Goal: Task Accomplishment & Management: Manage account settings

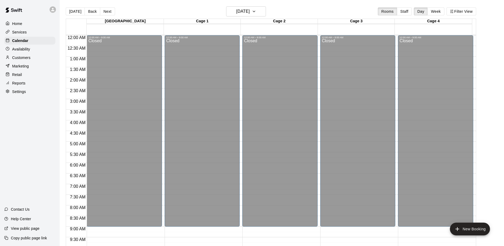
scroll to position [293, 0]
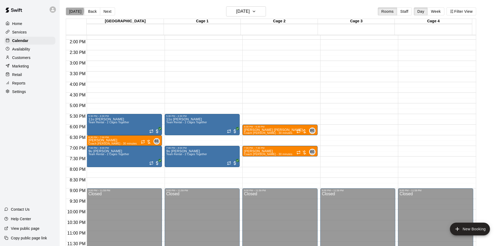
click at [73, 11] on button "[DATE]" at bounding box center [75, 11] width 19 height 8
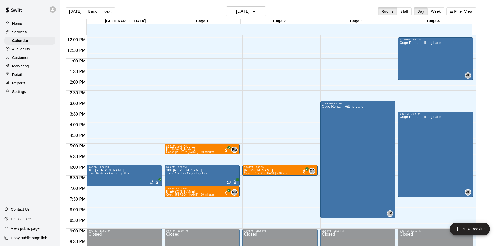
scroll to position [240, 0]
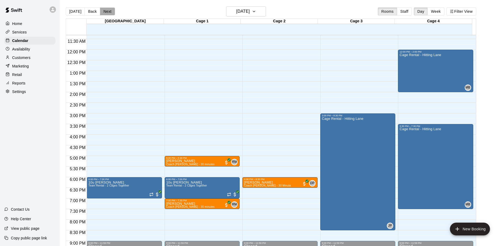
click at [109, 12] on button "Next" at bounding box center [107, 11] width 15 height 8
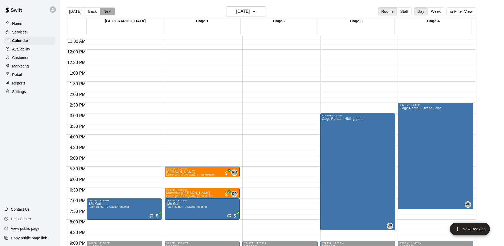
click at [108, 12] on button "Next" at bounding box center [107, 11] width 15 height 8
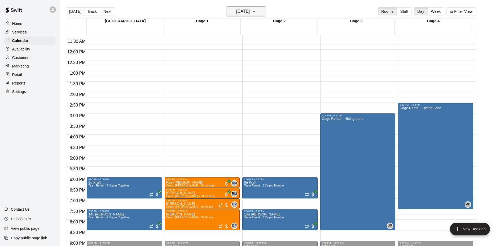
click at [256, 10] on icon "button" at bounding box center [254, 11] width 4 height 6
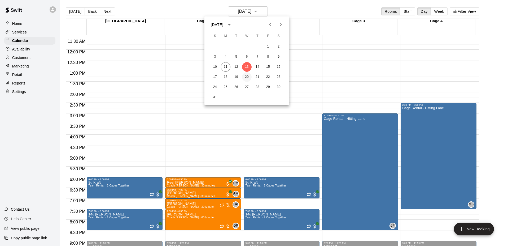
click at [250, 74] on button "20" at bounding box center [247, 77] width 10 height 10
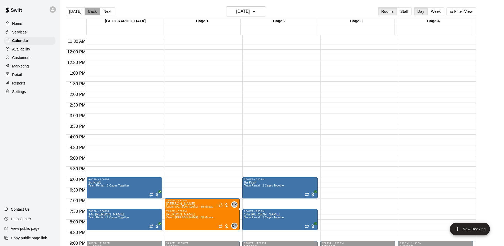
click at [88, 12] on button "Back" at bounding box center [93, 11] width 16 height 8
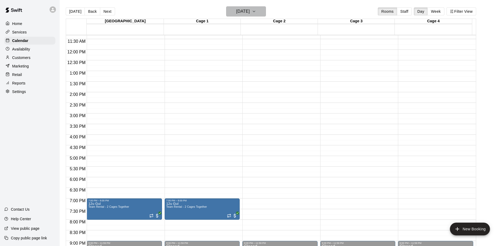
click at [250, 14] on h6 "[DATE]" at bounding box center [243, 11] width 14 height 7
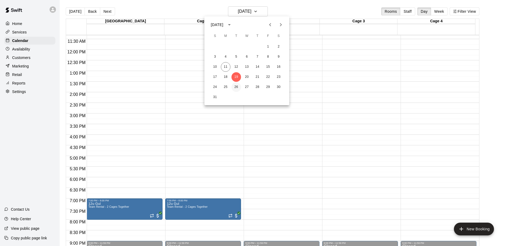
click at [236, 85] on button "26" at bounding box center [237, 87] width 10 height 10
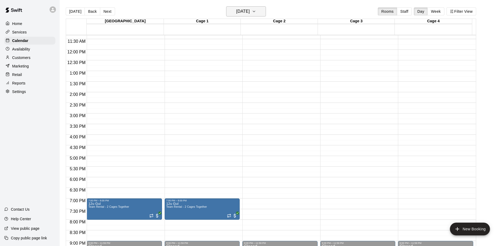
click at [246, 15] on h6 "[DATE]" at bounding box center [243, 11] width 14 height 7
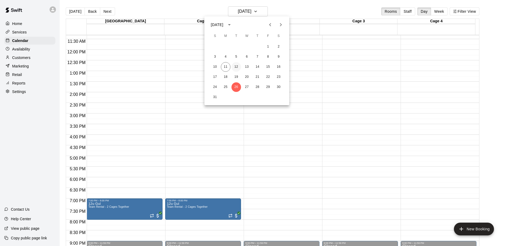
click at [237, 68] on button "12" at bounding box center [237, 67] width 10 height 10
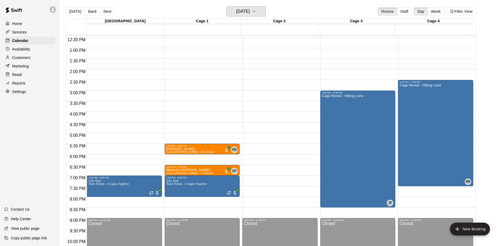
scroll to position [267, 0]
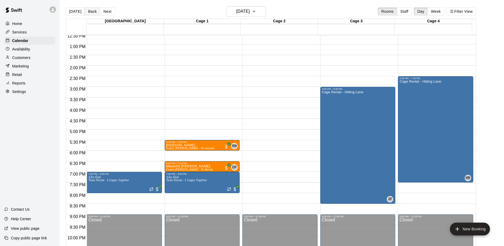
click at [91, 12] on button "Back" at bounding box center [93, 11] width 16 height 8
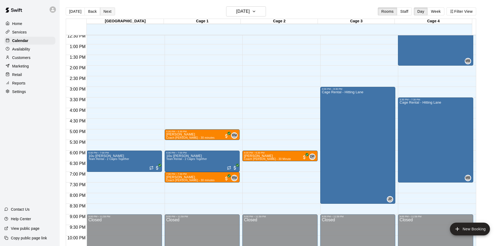
click at [105, 11] on button "Next" at bounding box center [107, 11] width 15 height 8
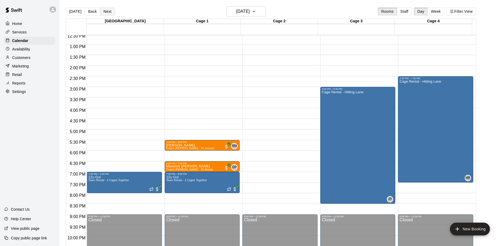
click at [108, 10] on button "Next" at bounding box center [107, 11] width 15 height 8
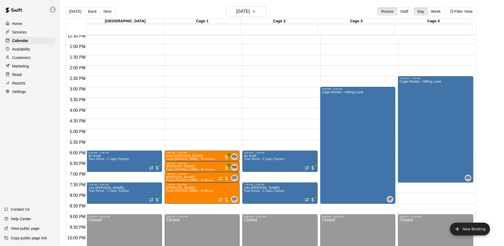
click at [25, 50] on p "Availability" at bounding box center [21, 48] width 18 height 5
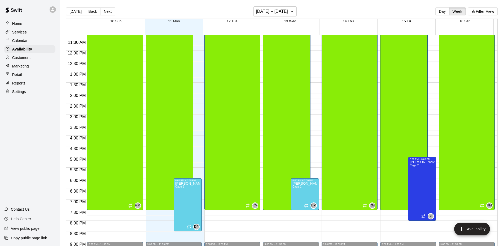
scroll to position [240, 0]
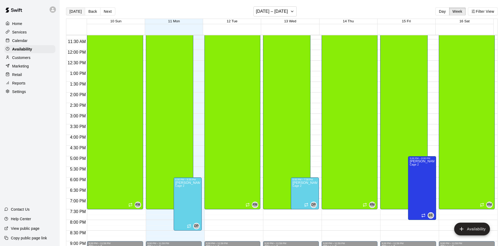
click at [72, 15] on button "[DATE]" at bounding box center [75, 11] width 19 height 8
